Goal: Task Accomplishment & Management: Manage account settings

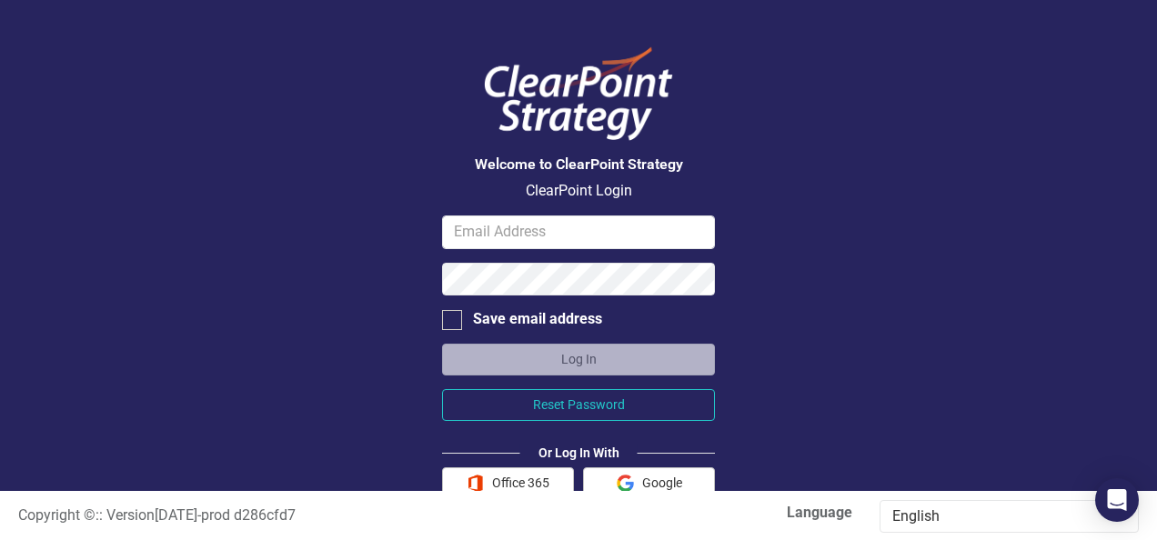
scroll to position [42, 0]
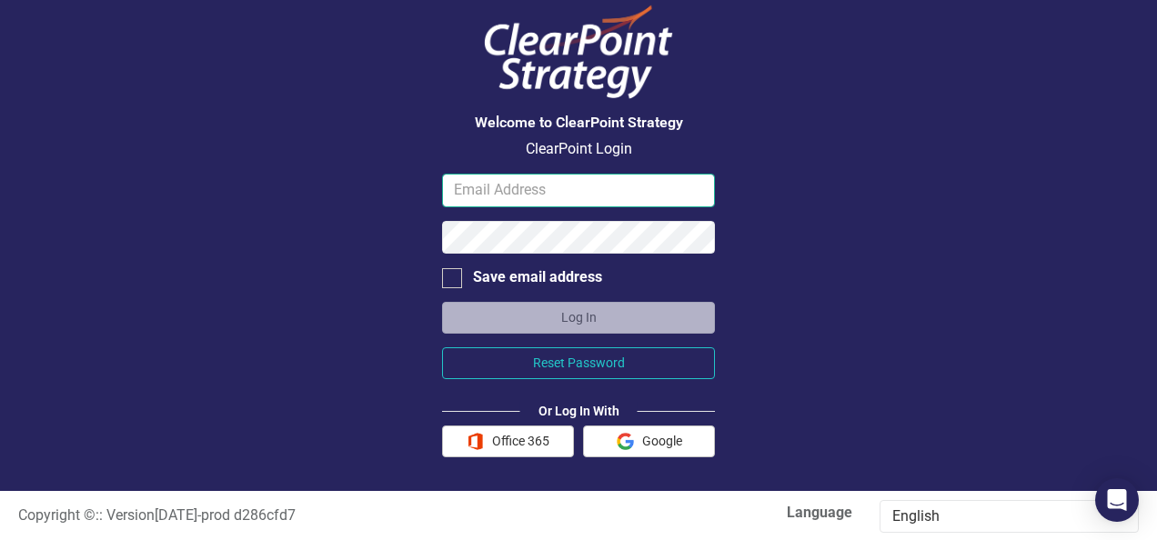
click at [512, 180] on input "email" at bounding box center [578, 191] width 273 height 34
type input "rrobinson@jcod.lacounty.gov"
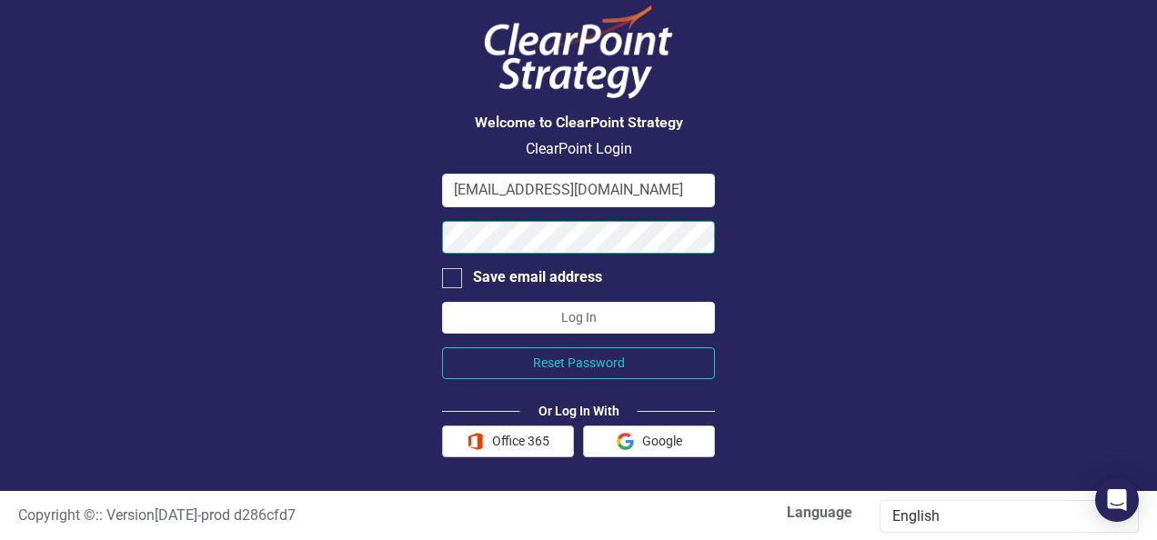
click at [442, 302] on button "Log In" at bounding box center [578, 318] width 273 height 32
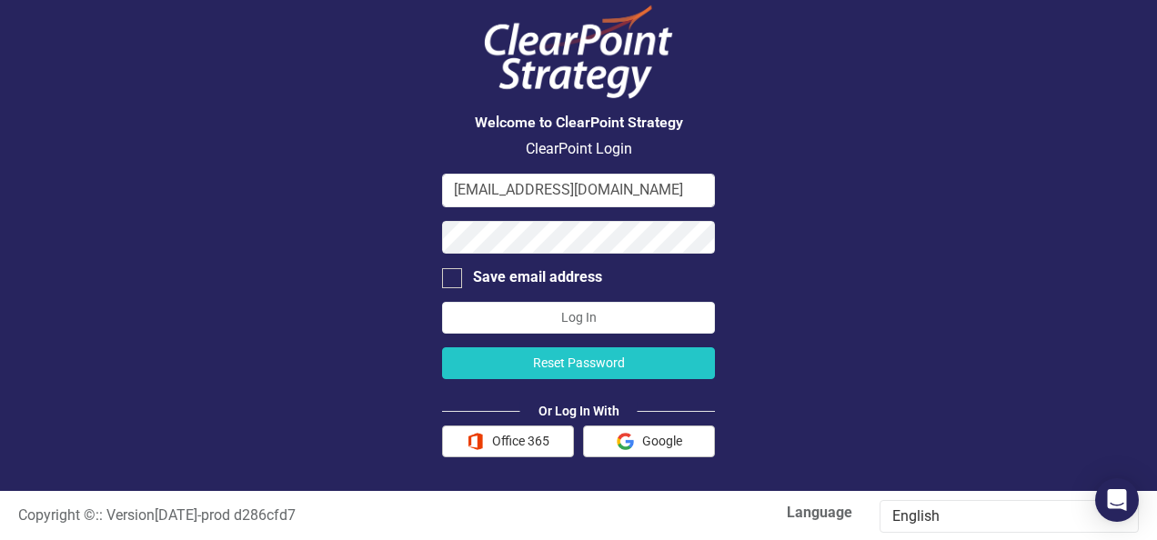
click at [582, 357] on button "Reset Password" at bounding box center [578, 363] width 273 height 32
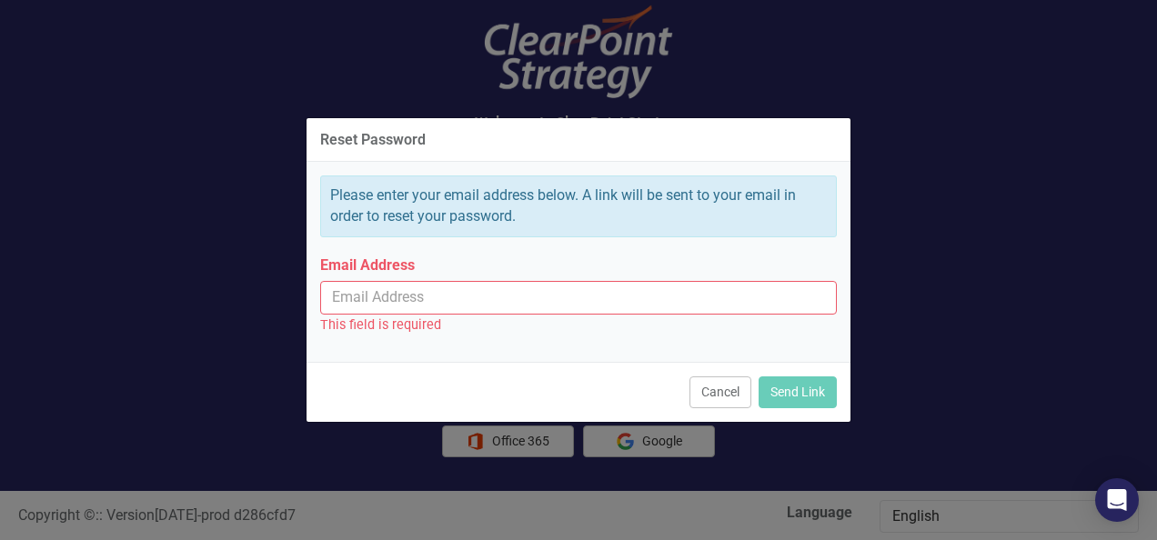
click at [442, 293] on input "Email Address" at bounding box center [578, 298] width 516 height 34
type input "rrobinson@jcod.lacounty.gov"
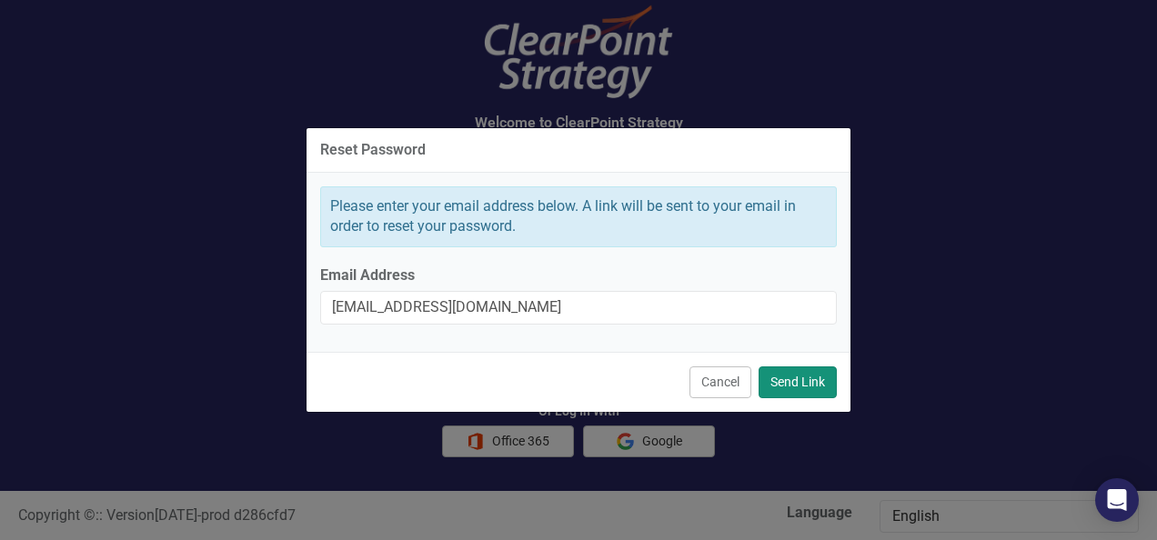
click at [800, 374] on button "Send Link" at bounding box center [797, 382] width 78 height 32
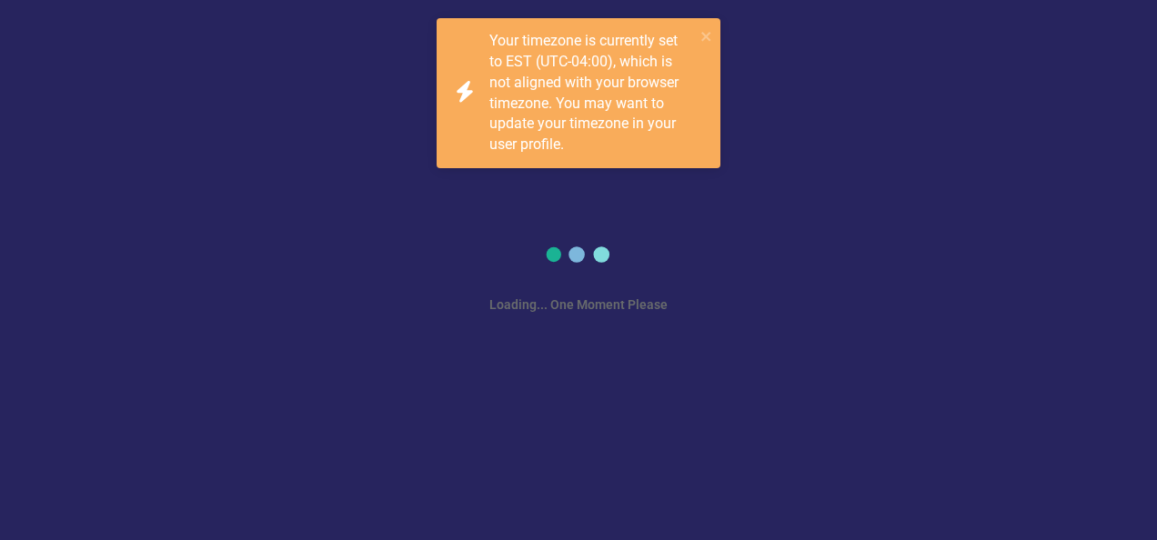
click at [444, 322] on div "Loading... One Moment Please" at bounding box center [578, 270] width 1157 height 540
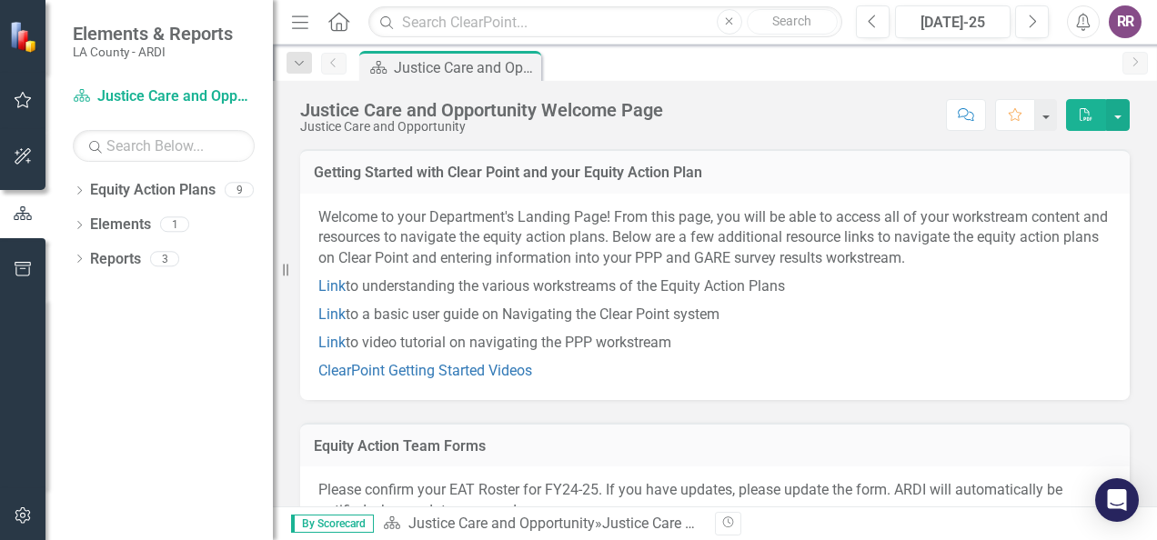
click at [1127, 18] on div "RR" at bounding box center [1124, 21] width 33 height 33
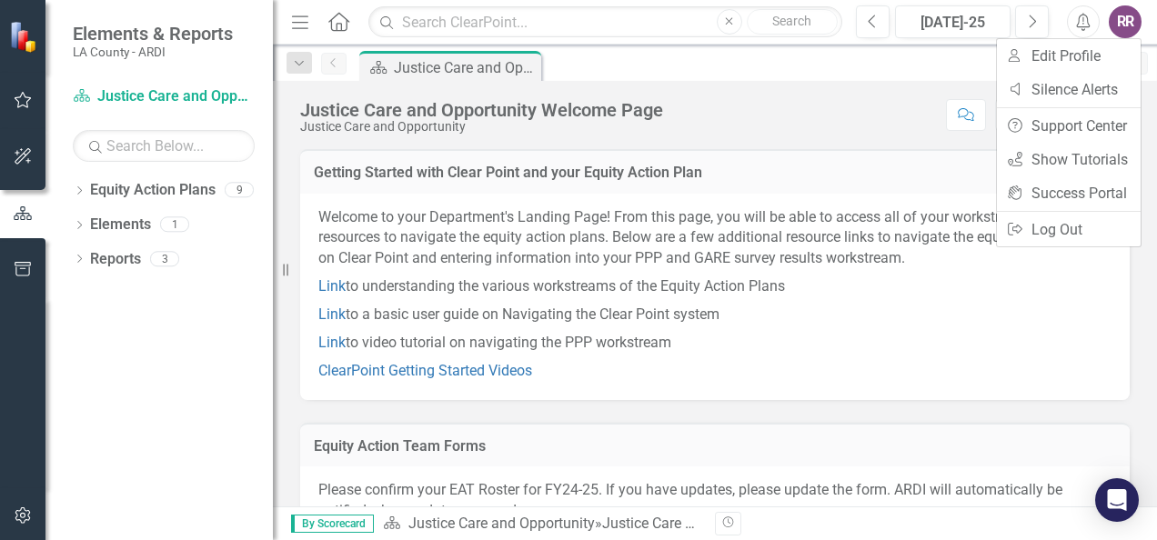
click at [162, 350] on div "Dropdown Equity Action Plans 9 Dropdown Justice Care and Opportunity Justice Ca…" at bounding box center [158, 357] width 227 height 365
